Goal: Task Accomplishment & Management: Manage account settings

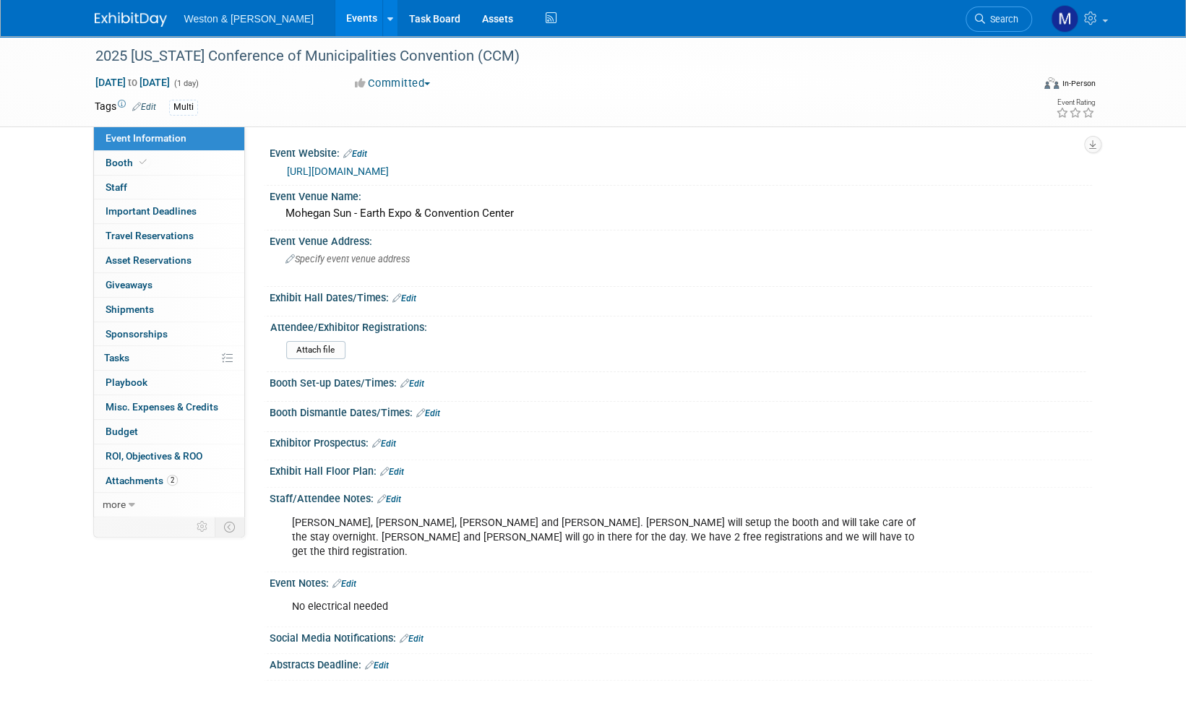
drag, startPoint x: 172, startPoint y: 72, endPoint x: 49, endPoint y: 208, distance: 183.2
click at [49, 207] on div "2025 Connecticut Conference of Municipalities Convention (CCM) Dec 2, 2025 to D…" at bounding box center [593, 373] width 1186 height 674
click at [153, 237] on span "Travel Reservations 0" at bounding box center [150, 236] width 88 height 12
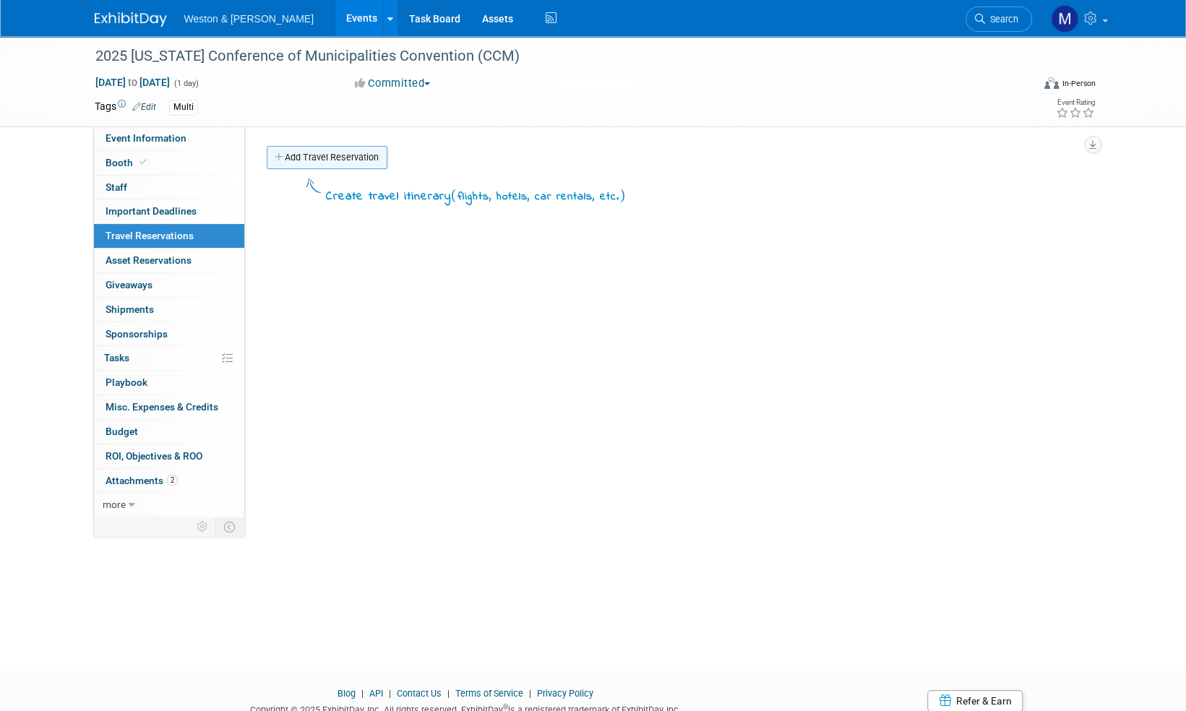
click at [350, 158] on link "Add Travel Reservation" at bounding box center [327, 157] width 121 height 23
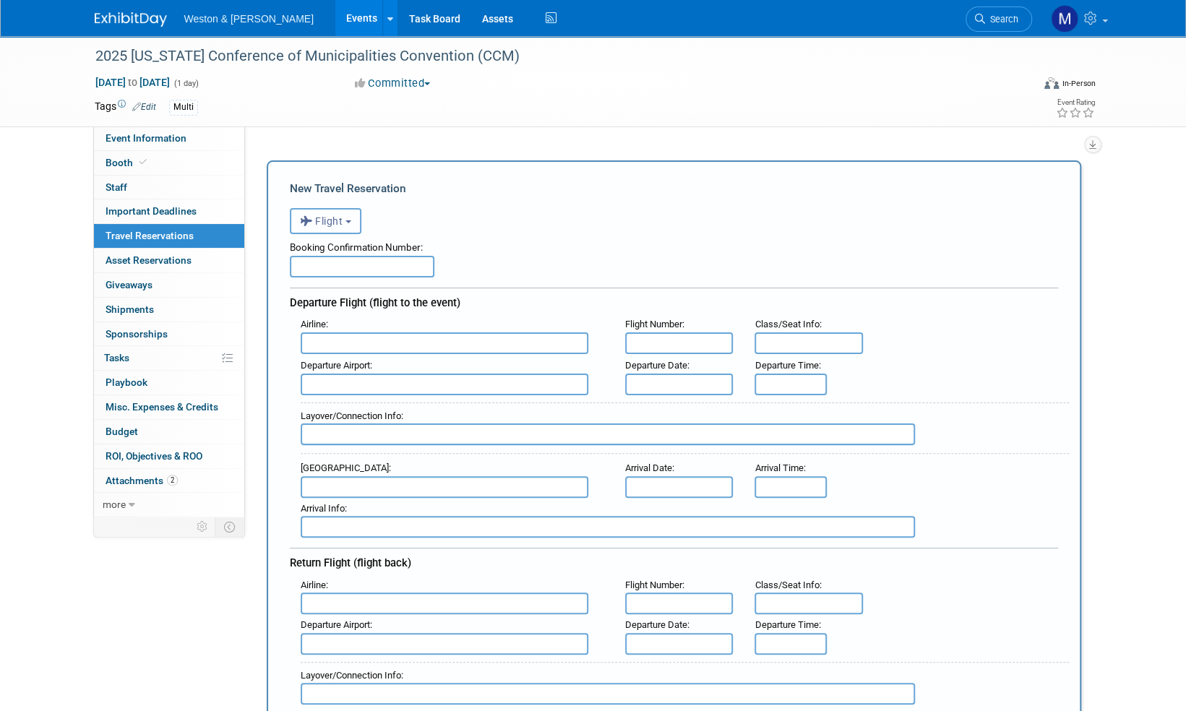
click at [351, 223] on b "button" at bounding box center [349, 221] width 6 height 3
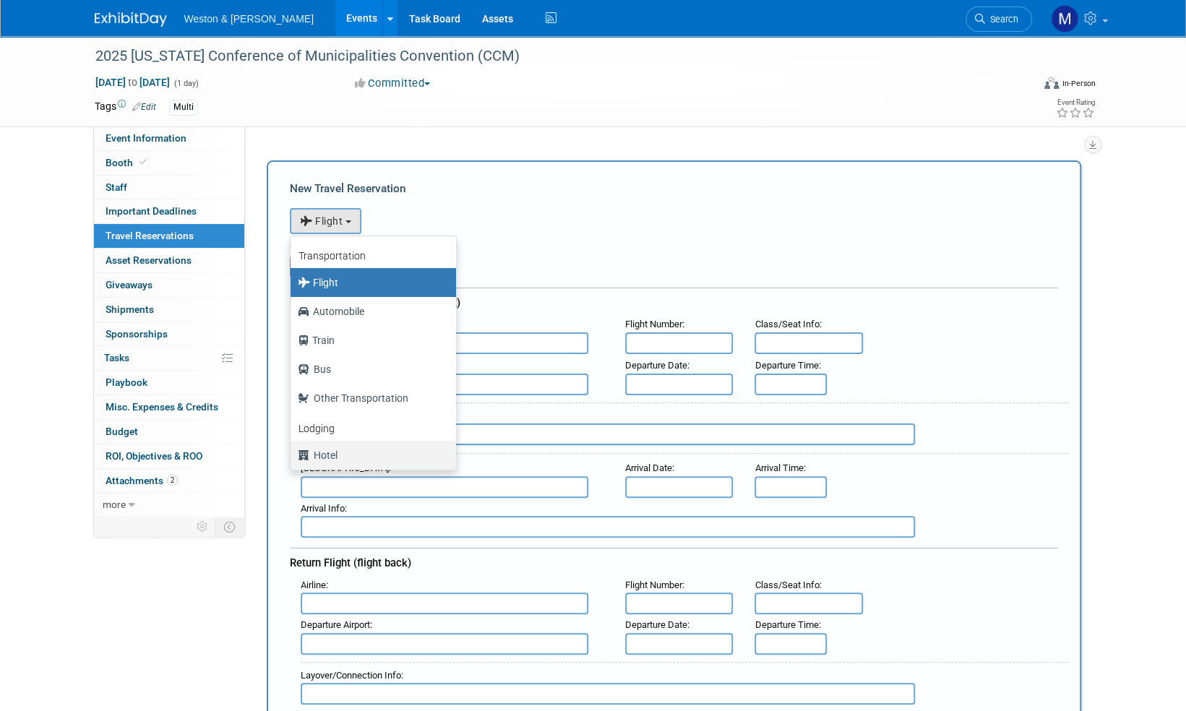
click at [338, 455] on label "Hotel" at bounding box center [370, 455] width 144 height 23
click at [293, 455] on input "Hotel" at bounding box center [287, 453] width 9 height 9
select select "6"
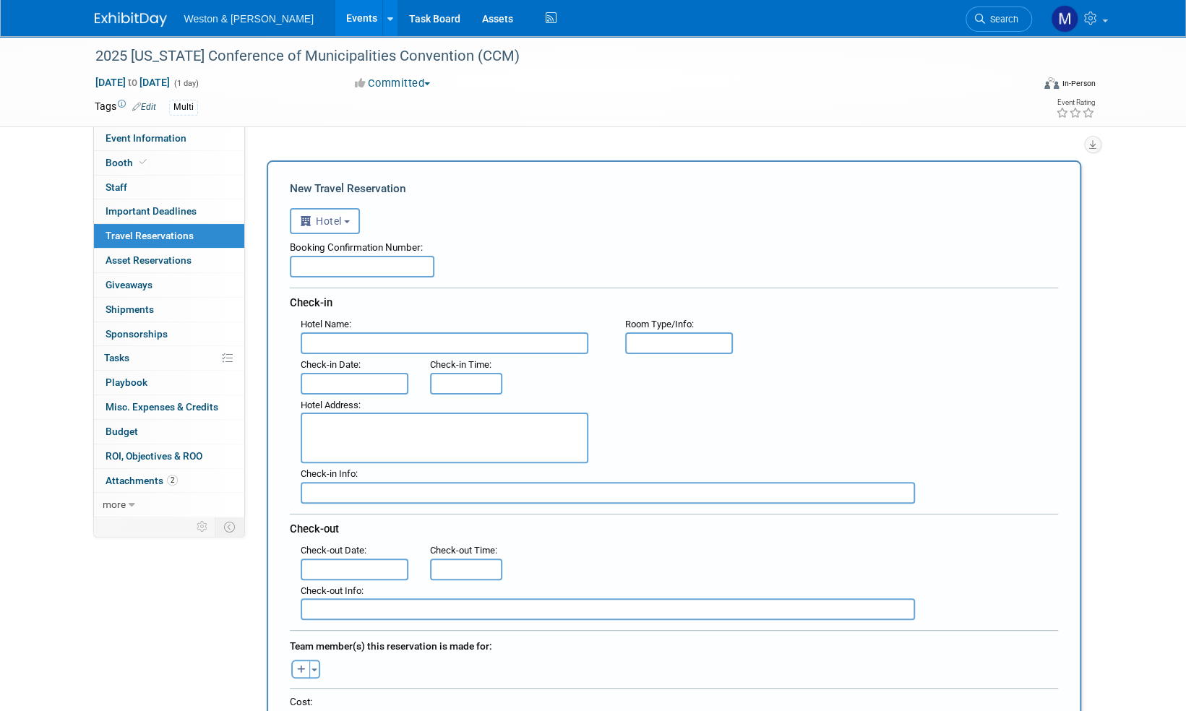
click at [328, 267] on input "text" at bounding box center [362, 267] width 145 height 22
paste input "R0Y0A2MD"
type input "R0Y0A2MD"
click at [335, 341] on input "text" at bounding box center [445, 344] width 288 height 22
type input "Mohegan Sun"
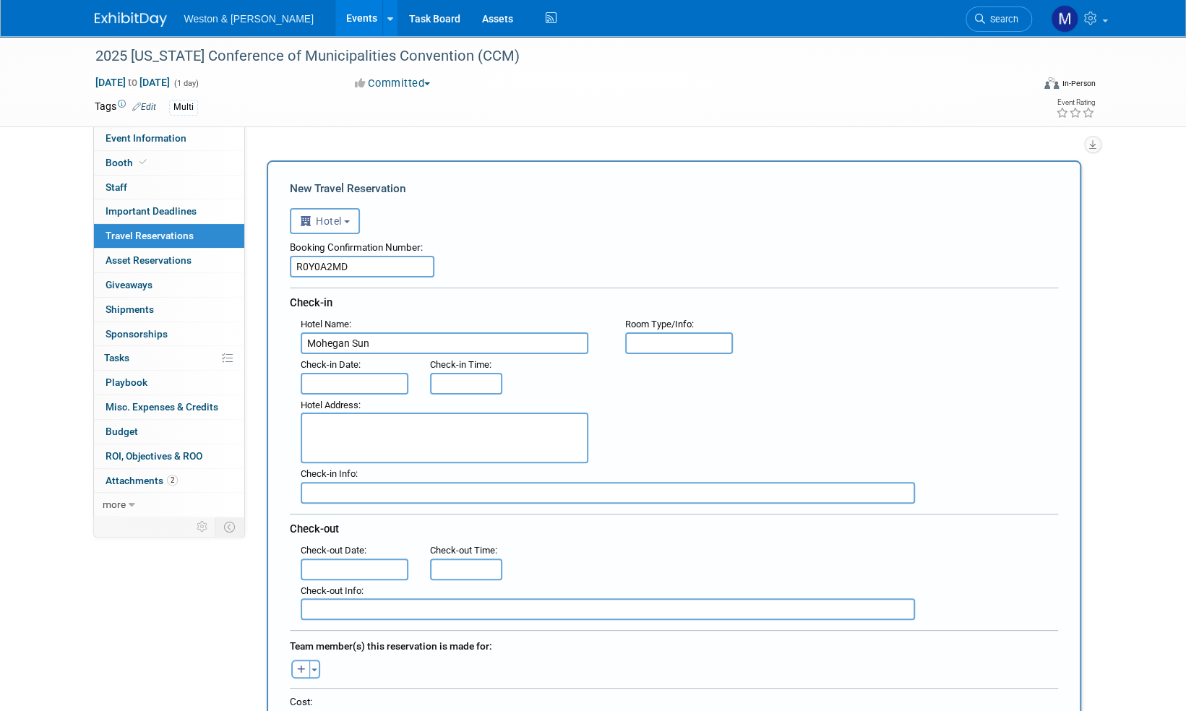
click at [341, 378] on input "text" at bounding box center [355, 384] width 108 height 22
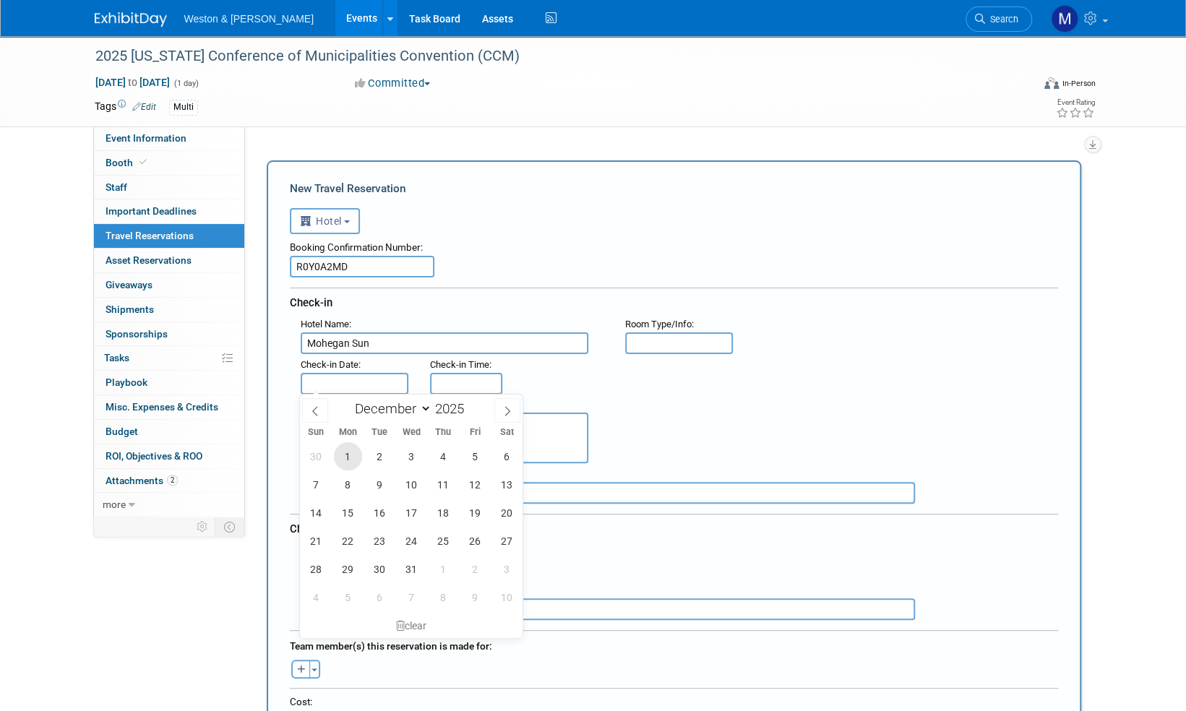
click at [351, 455] on span "1" at bounding box center [348, 456] width 28 height 28
type input "Dec 1, 2025"
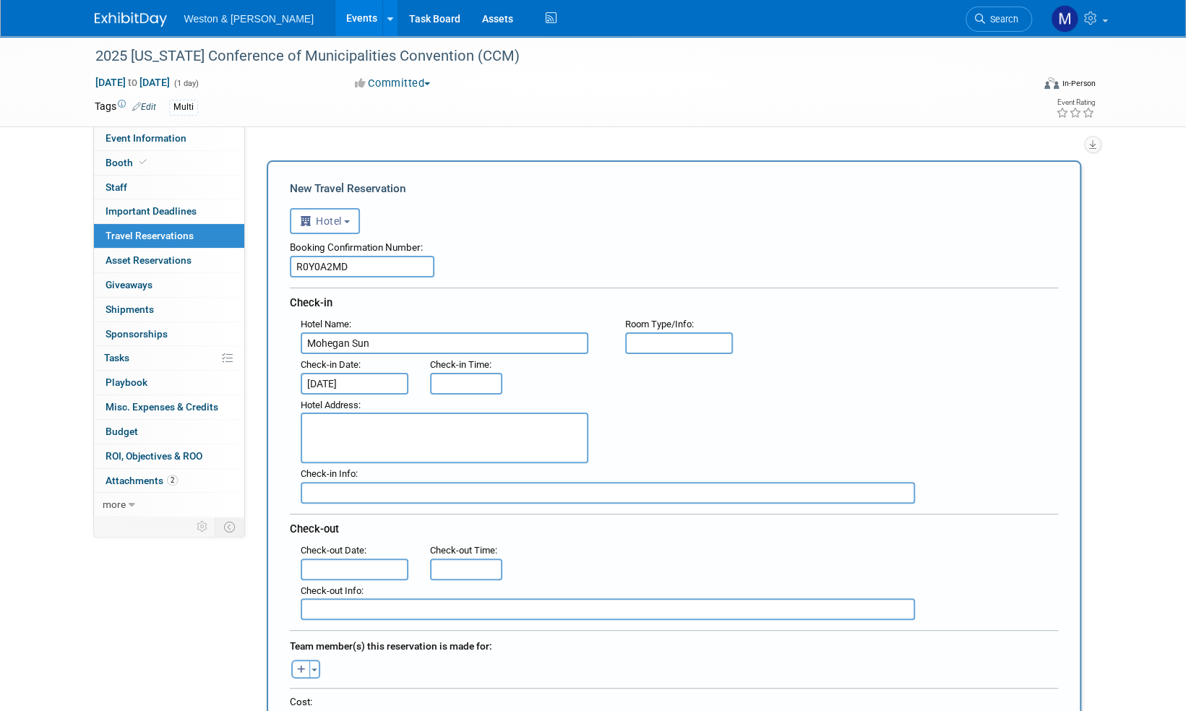
click at [342, 491] on input "text" at bounding box center [608, 493] width 614 height 22
click at [347, 570] on input "text" at bounding box center [355, 570] width 108 height 22
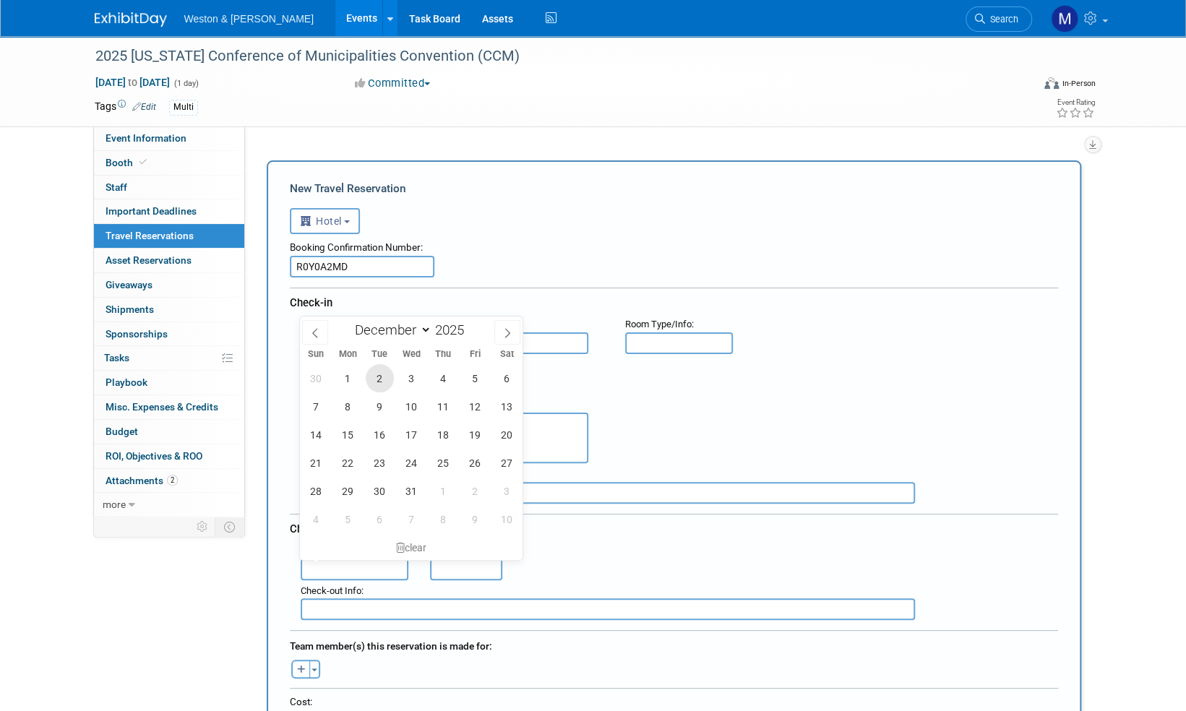
click at [383, 377] on span "2" at bounding box center [380, 378] width 28 height 28
type input "Dec 2, 2025"
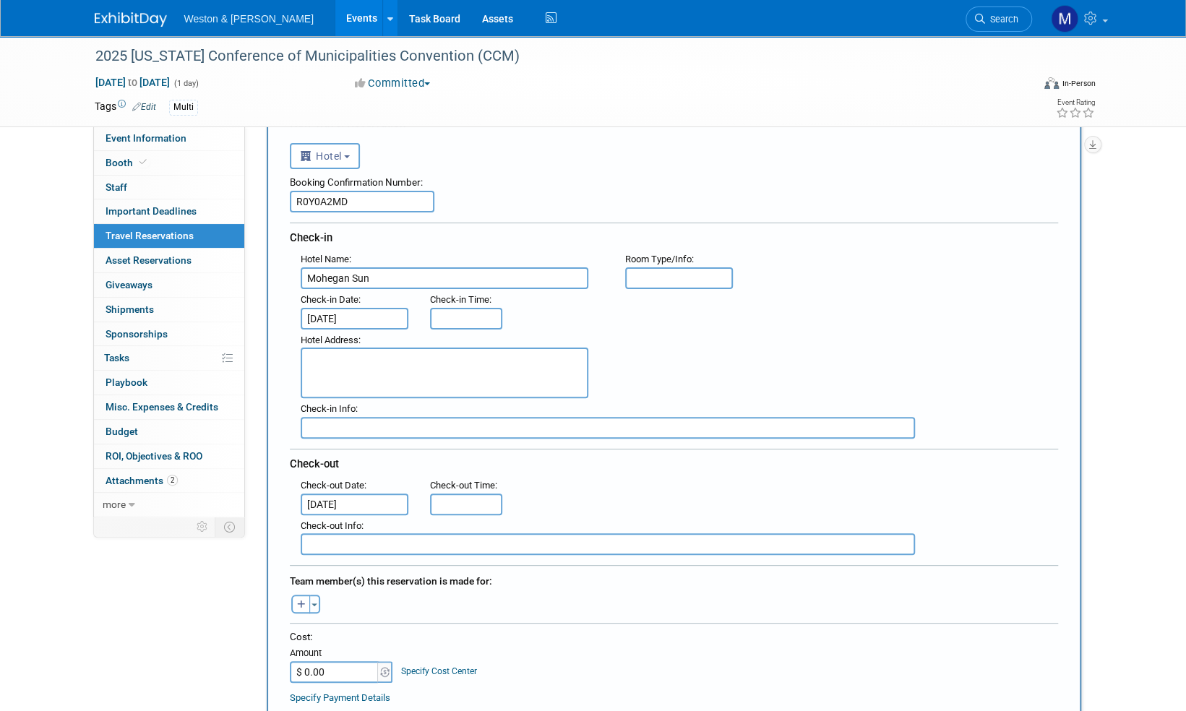
scroll to position [145, 0]
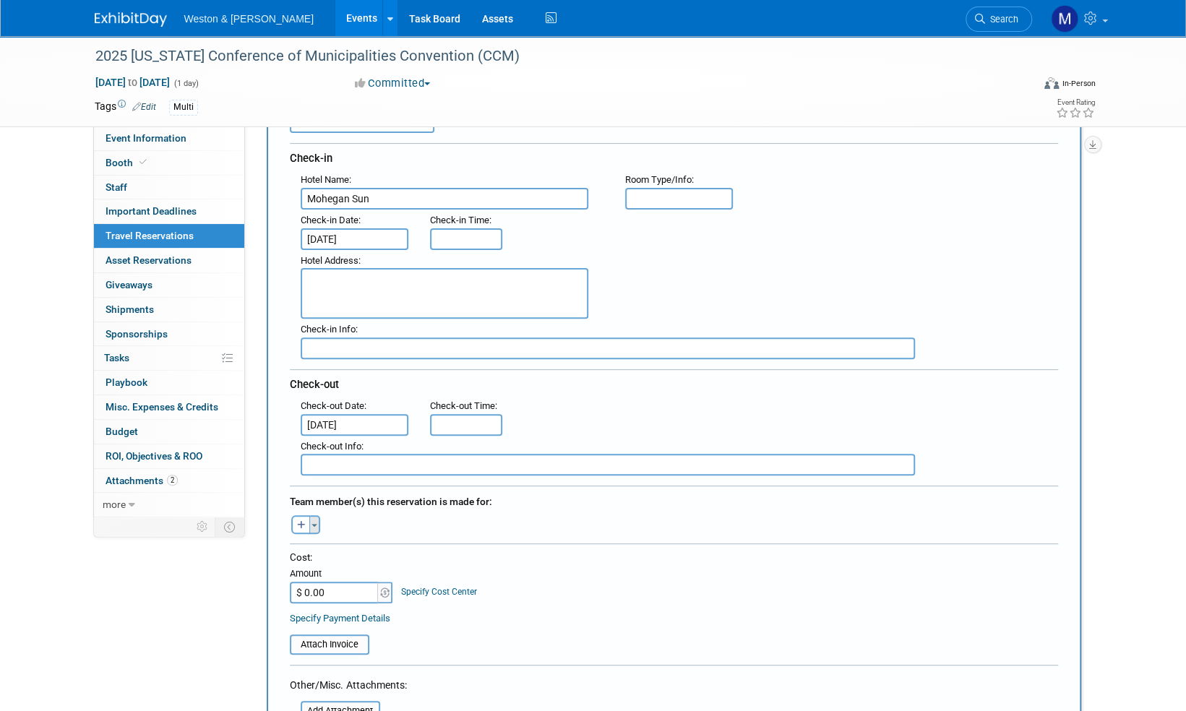
click at [315, 518] on button "Toggle Dropdown" at bounding box center [314, 524] width 11 height 19
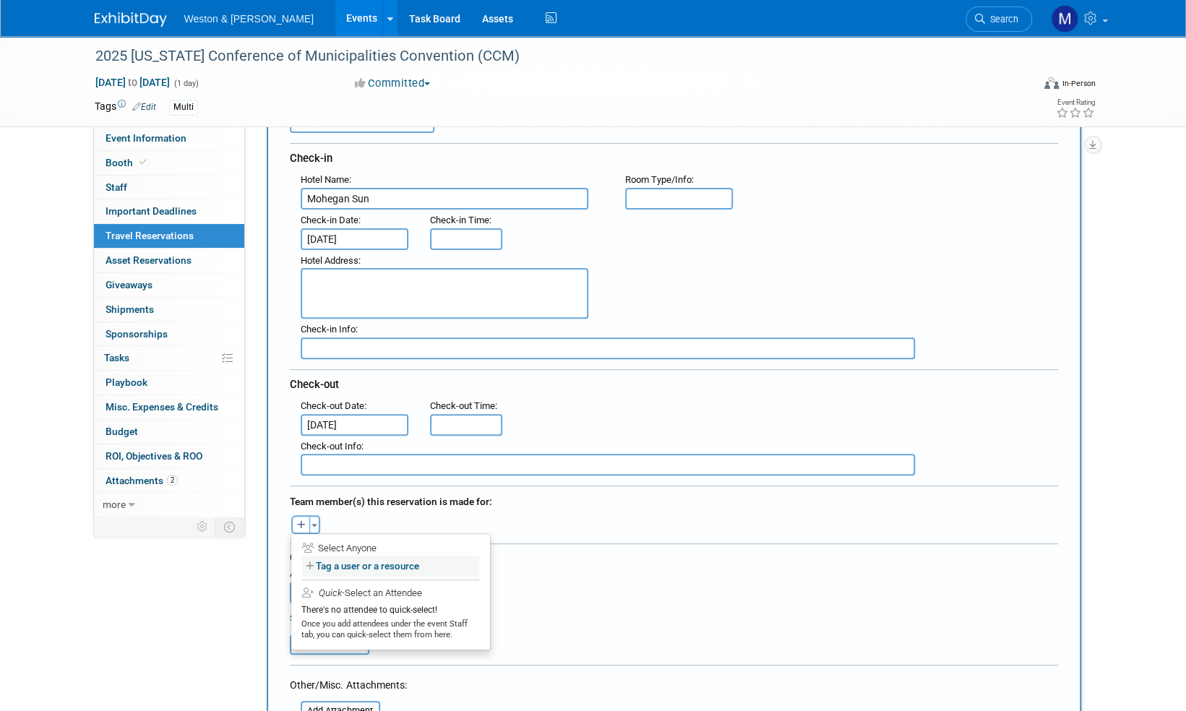
click at [351, 564] on label "Tag a user or a resource" at bounding box center [390, 566] width 177 height 21
select select
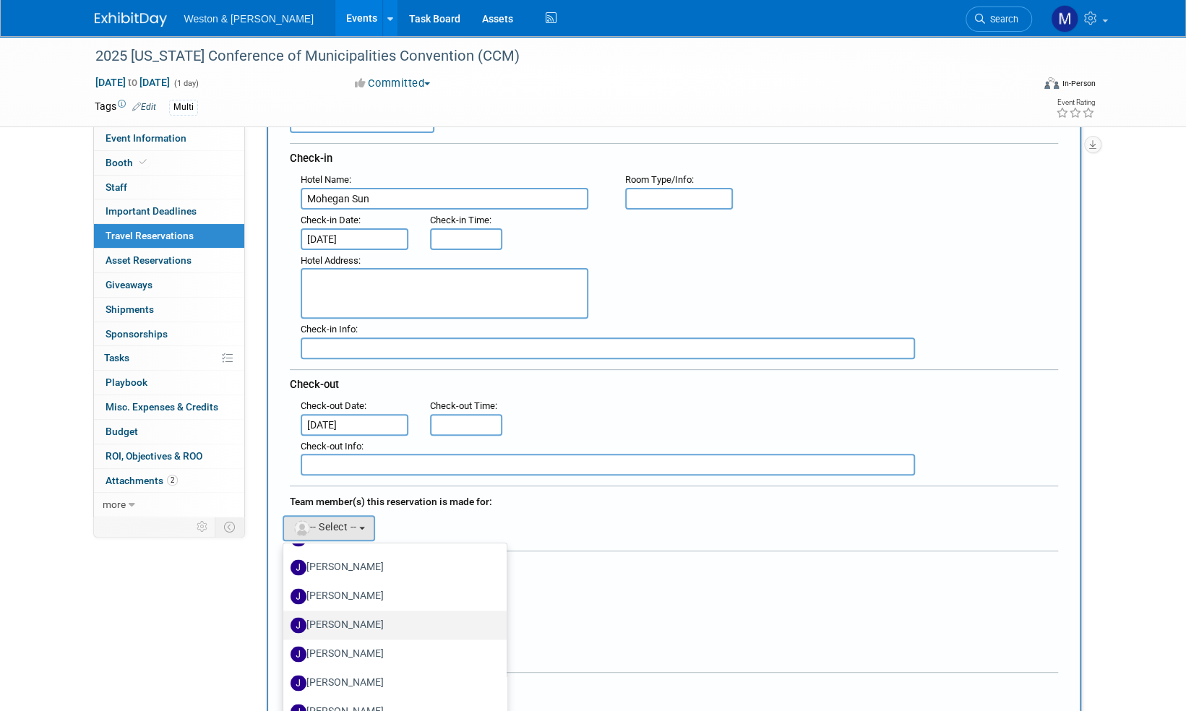
scroll to position [1735, 0]
click at [343, 651] on label "John Zbell" at bounding box center [392, 651] width 202 height 23
click at [286, 651] on input "John Zbell" at bounding box center [280, 649] width 9 height 9
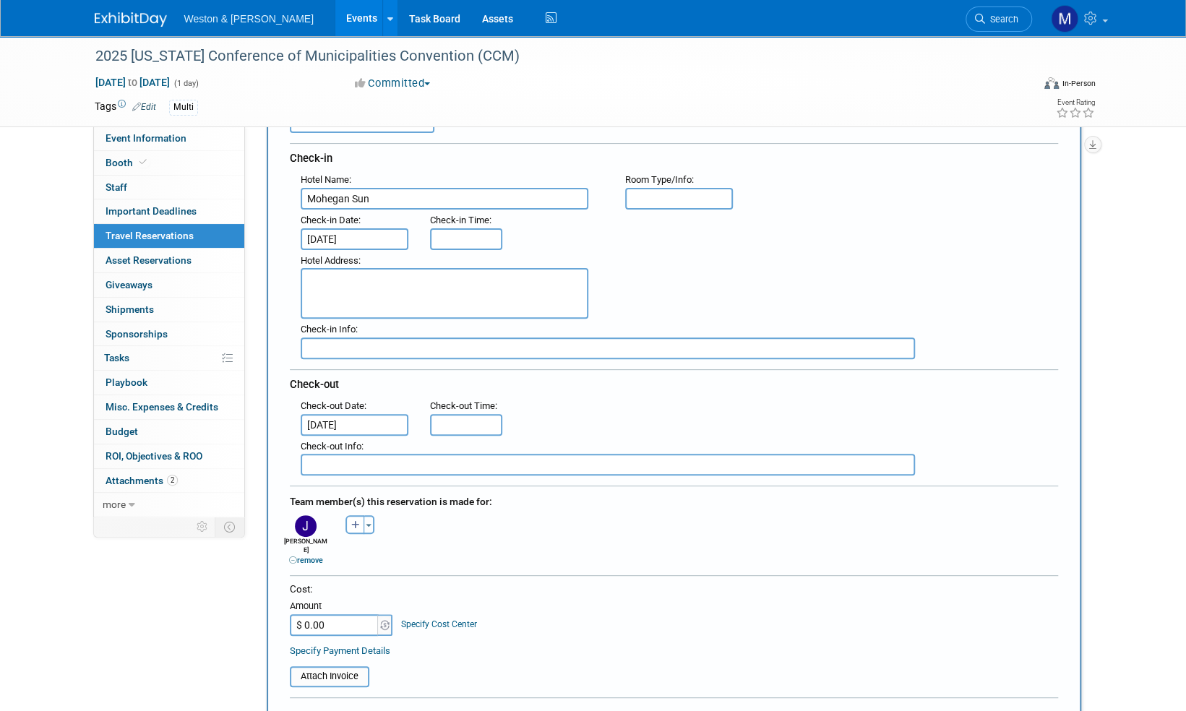
click at [340, 617] on input "$ 0.00" at bounding box center [335, 625] width 90 height 22
click at [523, 643] on div "Specify Payment Details" at bounding box center [674, 650] width 768 height 15
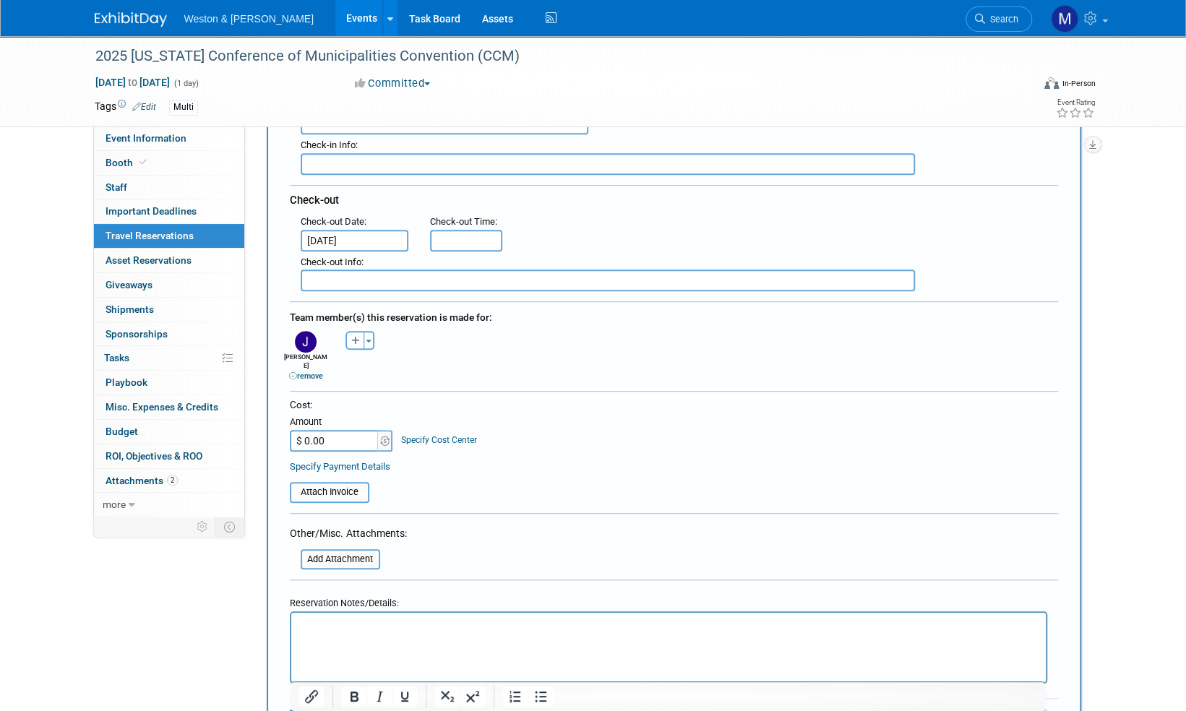
scroll to position [361, 0]
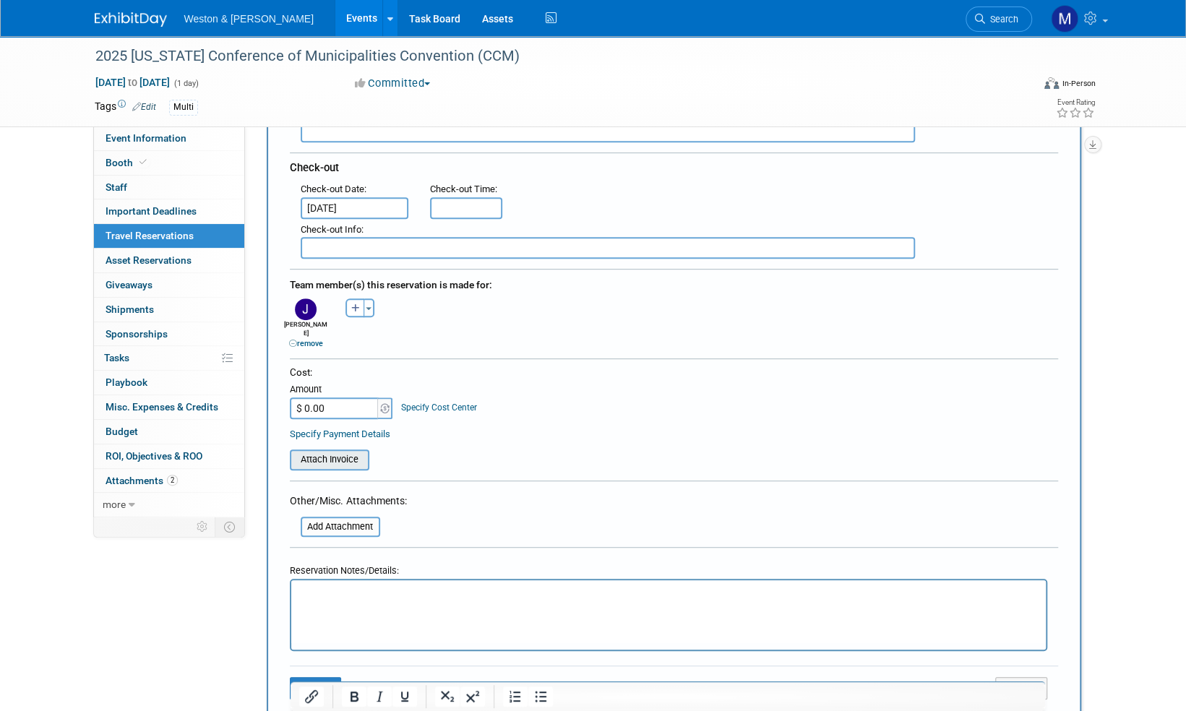
click at [320, 452] on input "file" at bounding box center [282, 459] width 172 height 17
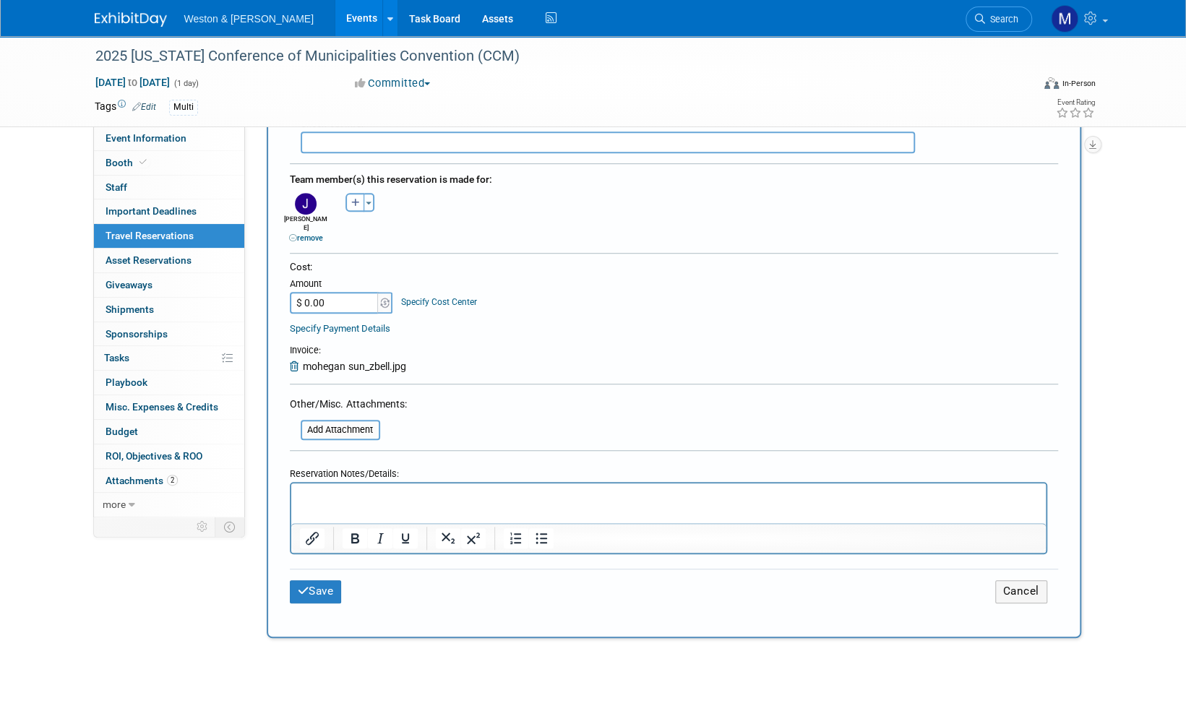
scroll to position [506, 0]
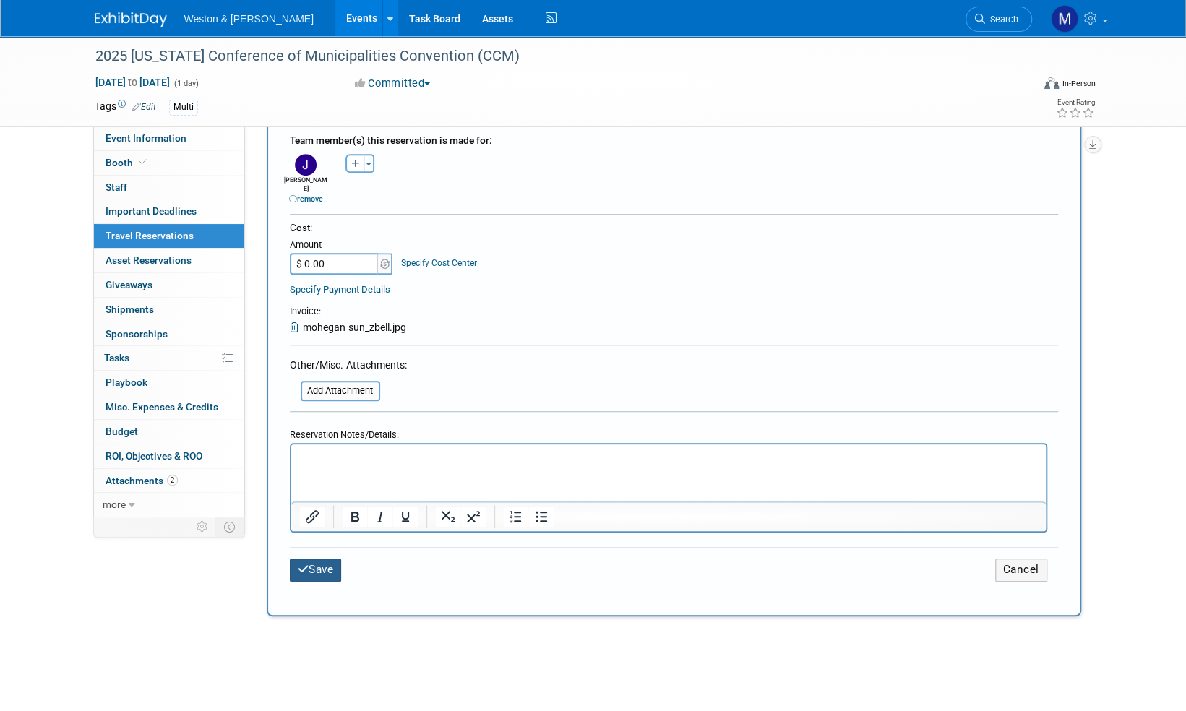
click at [320, 559] on button "Save" at bounding box center [316, 570] width 52 height 22
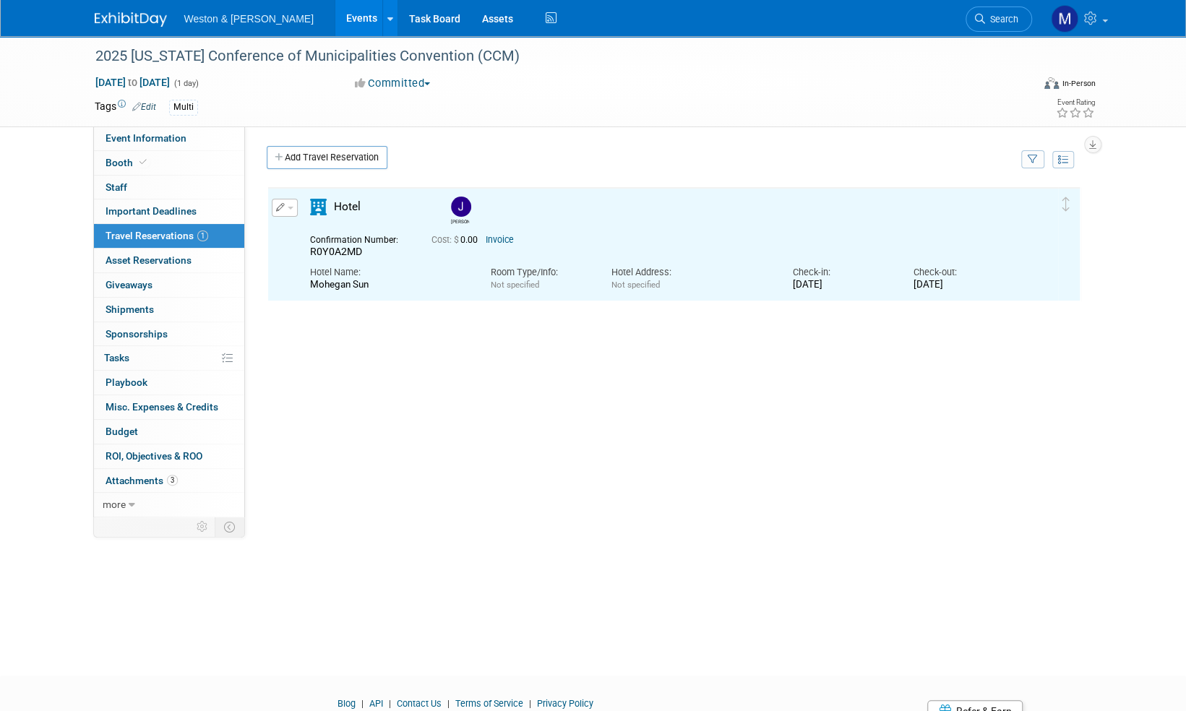
scroll to position [0, 0]
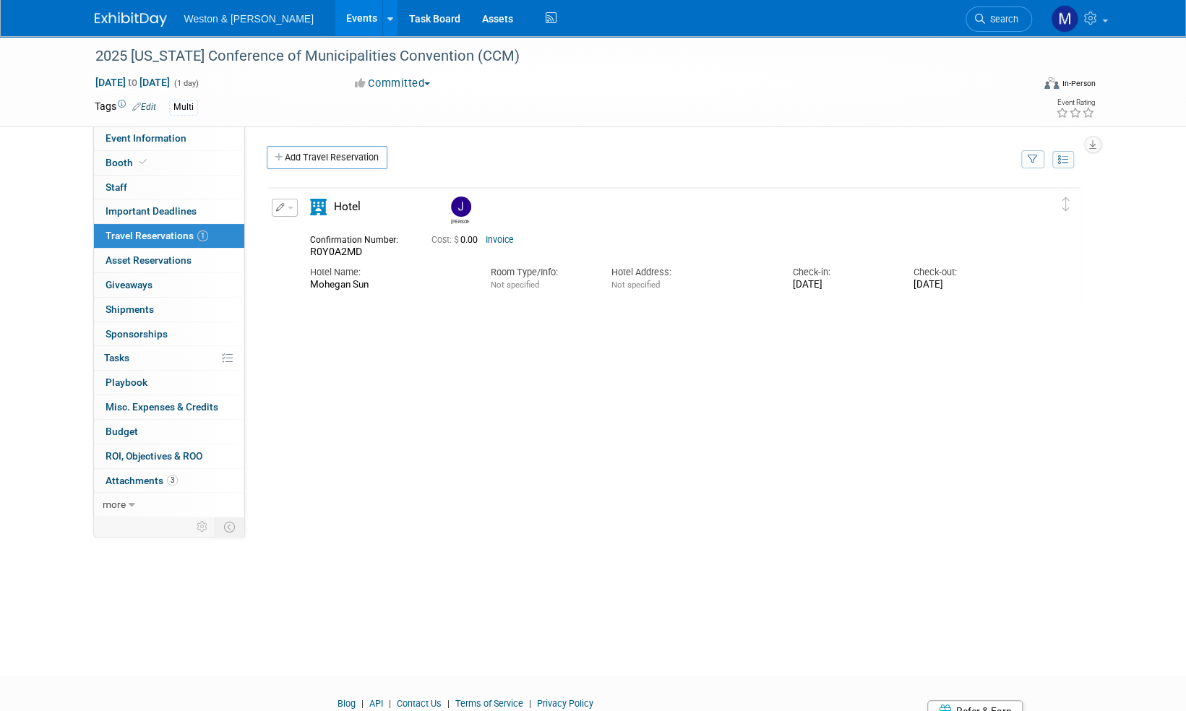
click at [124, 11] on link at bounding box center [140, 13] width 90 height 12
